Goal: Use online tool/utility: Utilize a website feature to perform a specific function

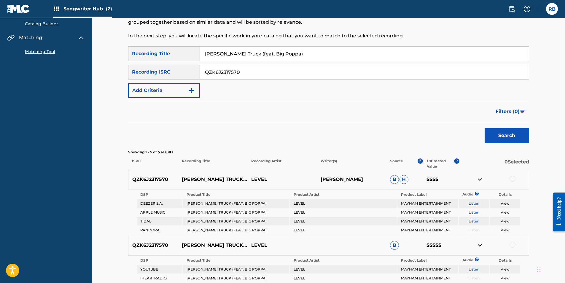
drag, startPoint x: 282, startPoint y: 54, endPoint x: 205, endPoint y: 56, distance: 76.8
click at [205, 56] on input "[PERSON_NAME] Truck (feat. Big Poppa)" at bounding box center [364, 54] width 329 height 14
type input "Jigg"
drag, startPoint x: 246, startPoint y: 71, endPoint x: 203, endPoint y: 72, distance: 43.0
click at [203, 72] on input "QZK6J2317570" at bounding box center [364, 72] width 329 height 14
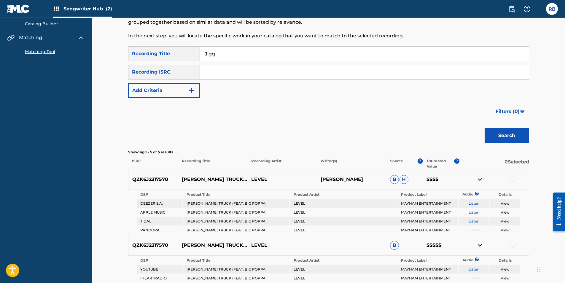
paste input "QZZ782462723"
type input "QZZ782462723"
click at [504, 135] on button "Search" at bounding box center [506, 135] width 44 height 15
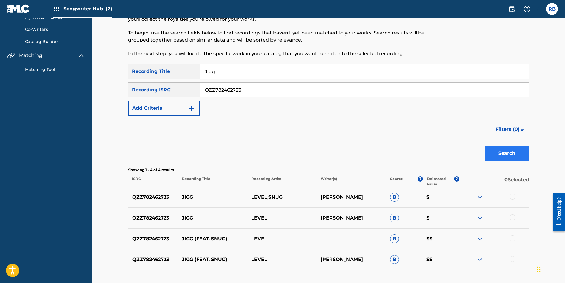
scroll to position [59, 0]
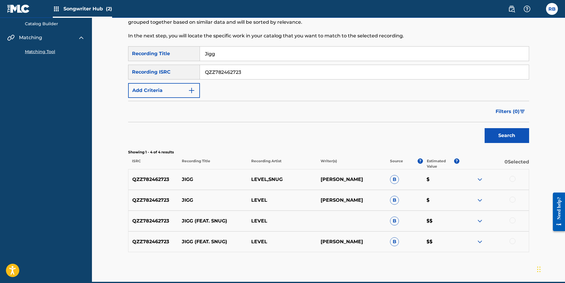
click at [481, 179] on img at bounding box center [479, 179] width 7 height 7
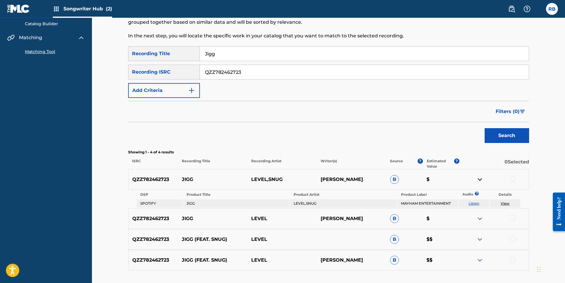
click at [481, 179] on img at bounding box center [479, 179] width 7 height 7
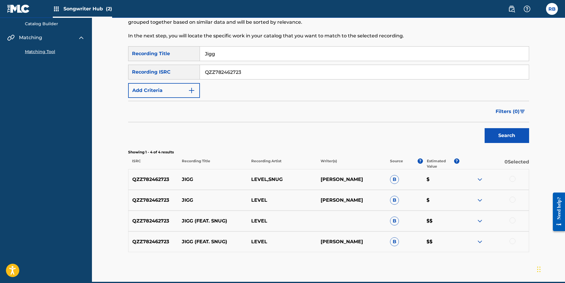
click at [511, 179] on div at bounding box center [512, 179] width 6 height 6
click at [514, 202] on div at bounding box center [493, 200] width 69 height 7
click at [514, 201] on div at bounding box center [512, 200] width 6 height 6
click at [514, 220] on div at bounding box center [512, 220] width 6 height 6
click at [513, 243] on div at bounding box center [512, 241] width 6 height 6
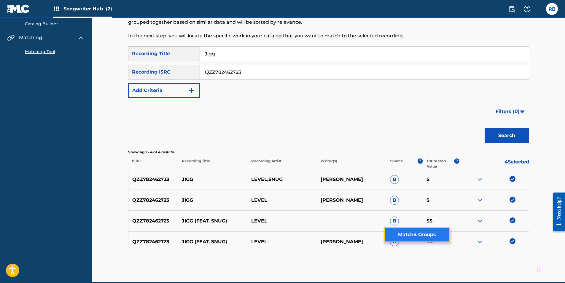
click at [428, 233] on button "Match 4 Groups" at bounding box center [417, 234] width 66 height 15
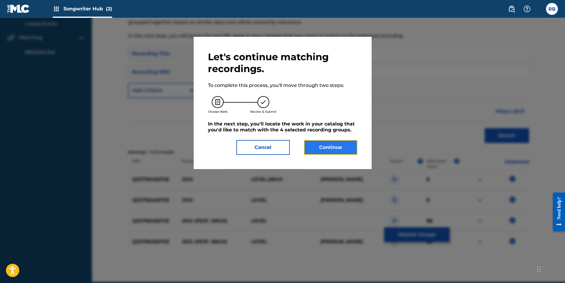
click at [337, 148] on button "Continue" at bounding box center [330, 147] width 53 height 15
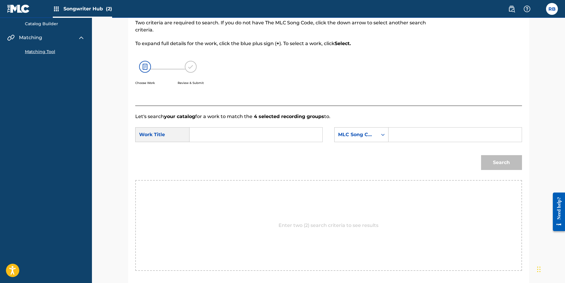
click at [206, 136] on input "Search Form" at bounding box center [255, 134] width 123 height 14
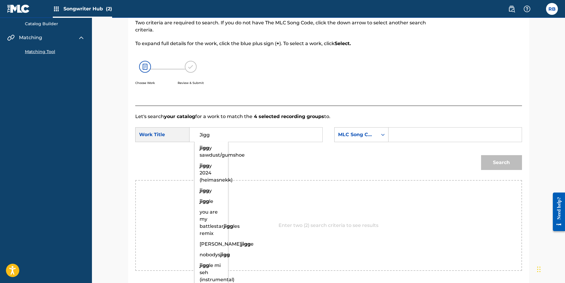
type input "Jigg"
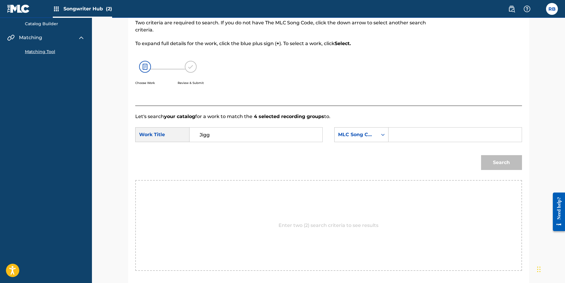
click at [329, 147] on form "SearchWithCriteria04bc3833-448a-43e6-a2f5-94e9b6597145 Work Title Jigg SearchWi…" at bounding box center [328, 150] width 387 height 60
click at [385, 133] on icon "Search Form" at bounding box center [383, 135] width 6 height 6
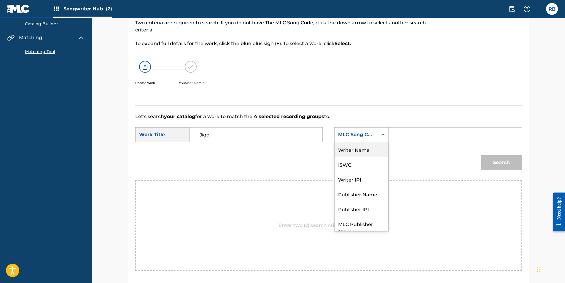
click at [368, 152] on div "Writer Name" at bounding box center [361, 149] width 54 height 15
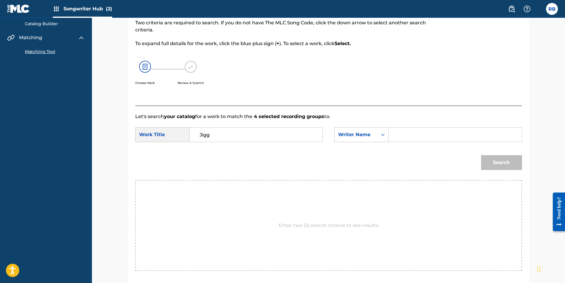
click at [408, 134] on input "Search Form" at bounding box center [454, 134] width 123 height 14
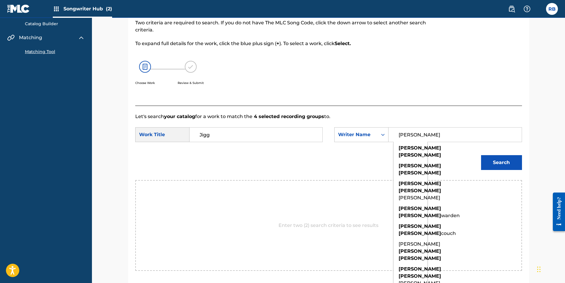
type input "[PERSON_NAME]"
click at [481, 155] on button "Search" at bounding box center [501, 162] width 41 height 15
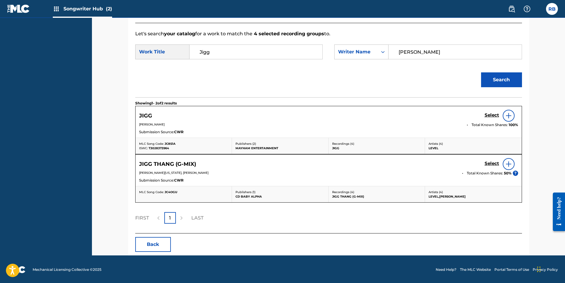
scroll to position [143, 0]
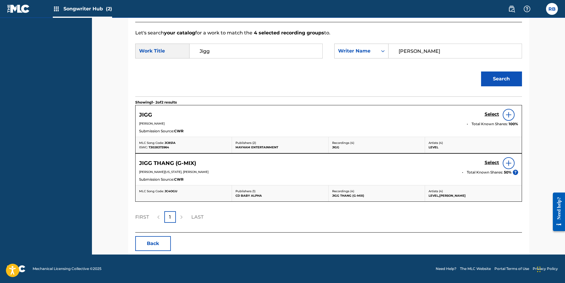
click at [506, 114] on img at bounding box center [508, 114] width 7 height 7
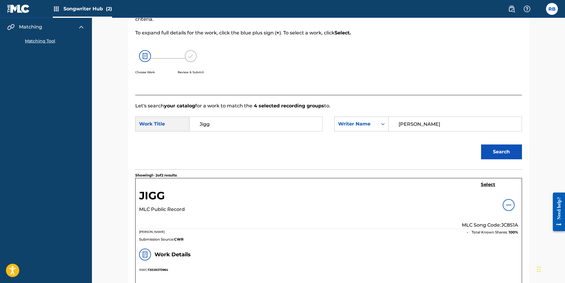
scroll to position [152, 0]
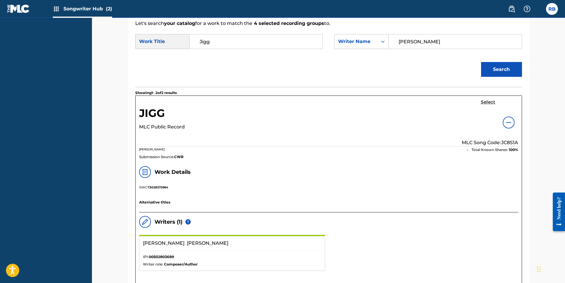
click at [486, 102] on h5 "Select" at bounding box center [488, 102] width 15 height 6
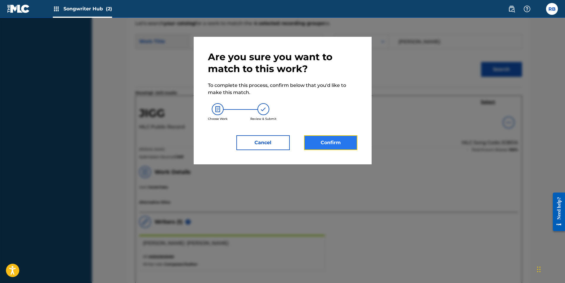
click at [339, 139] on button "Confirm" at bounding box center [330, 142] width 53 height 15
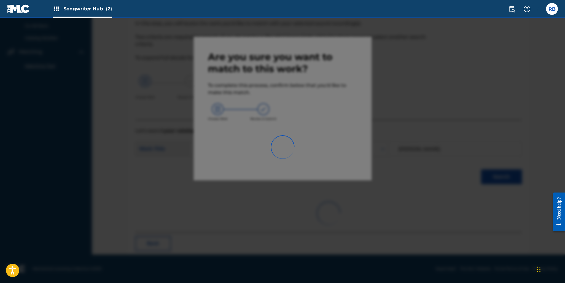
scroll to position [14, 0]
